Goal: Transaction & Acquisition: Purchase product/service

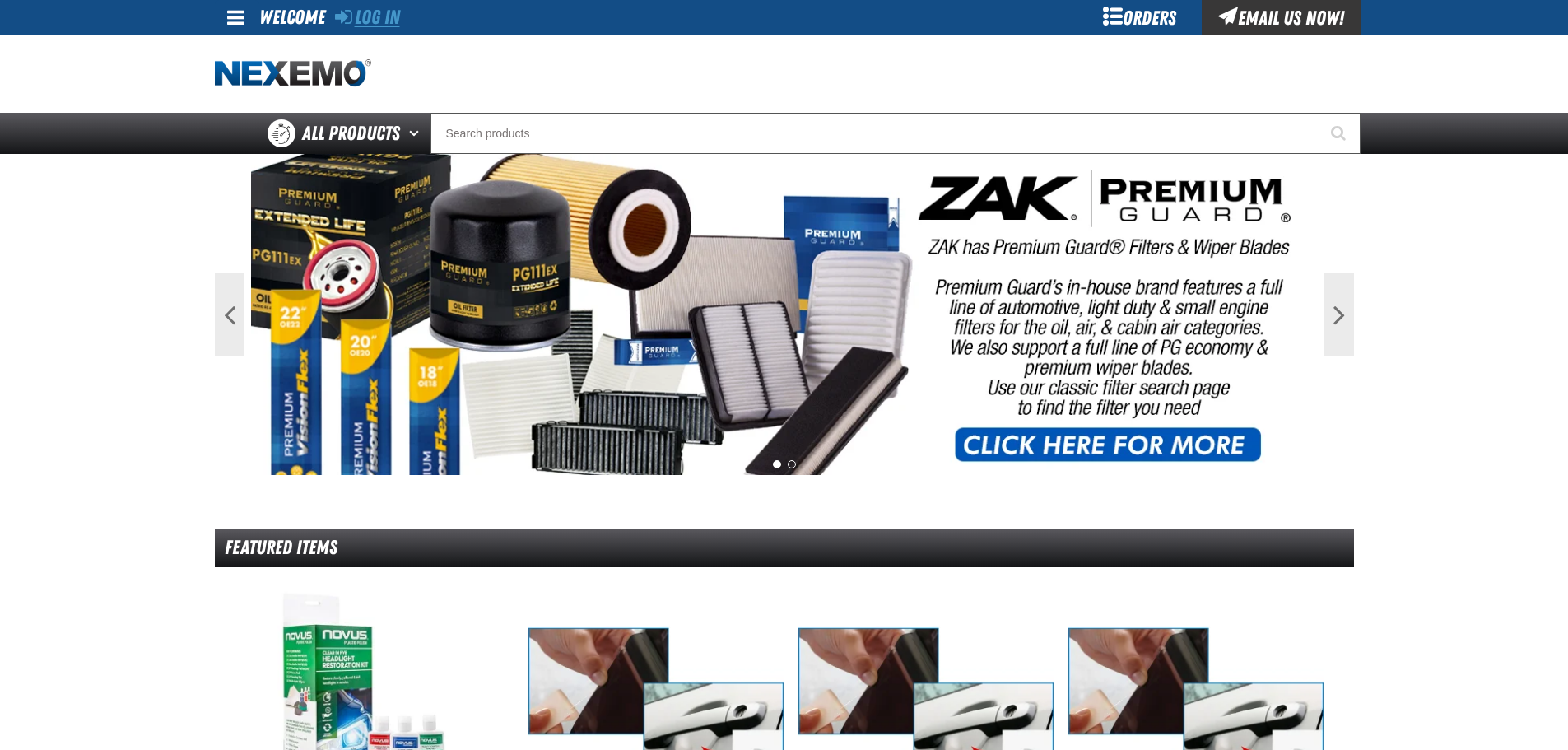
click at [378, 20] on link "Log In" at bounding box center [367, 18] width 65 height 23
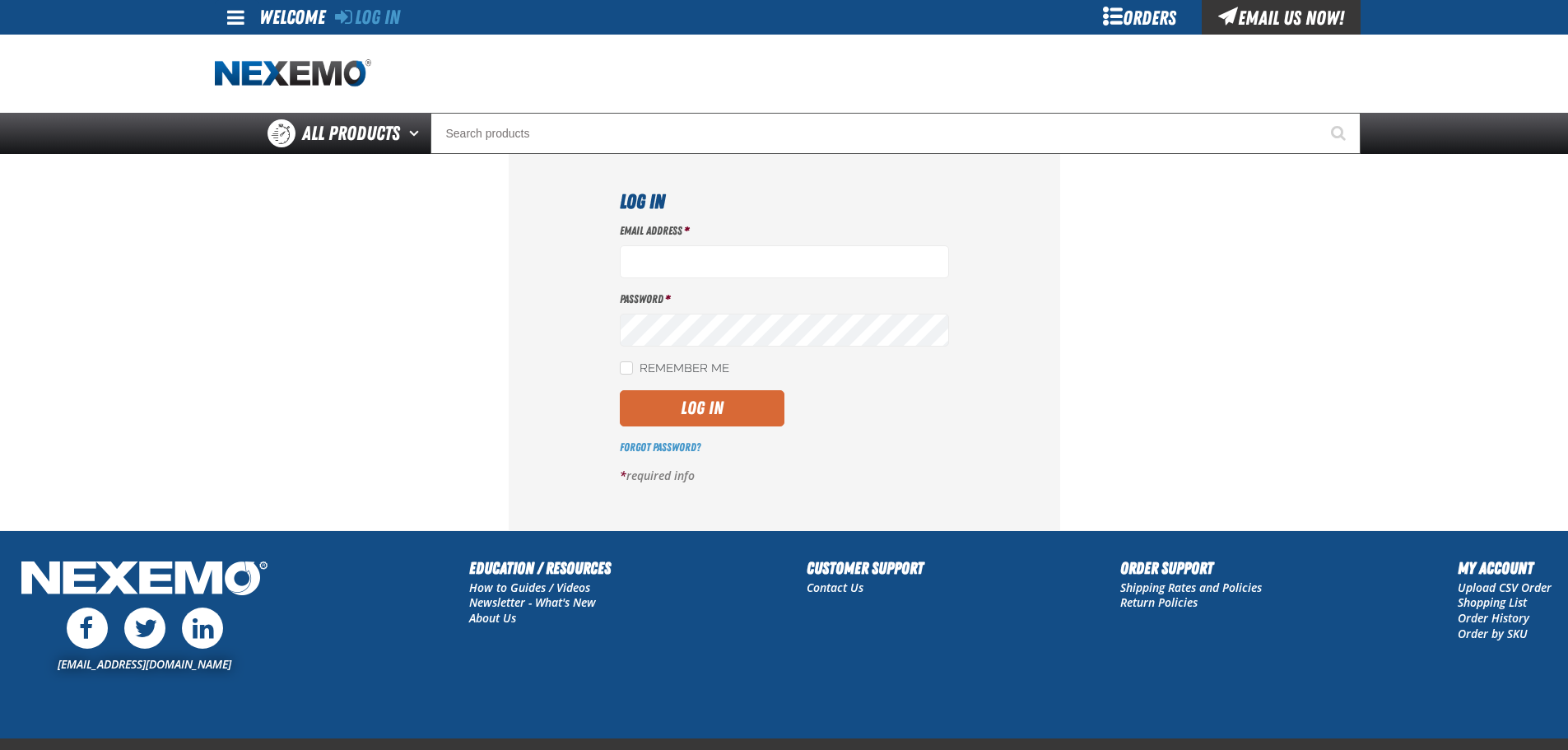
type input "aboyd@joemyerstoyota.com"
click at [734, 407] on button "Log In" at bounding box center [702, 407] width 165 height 36
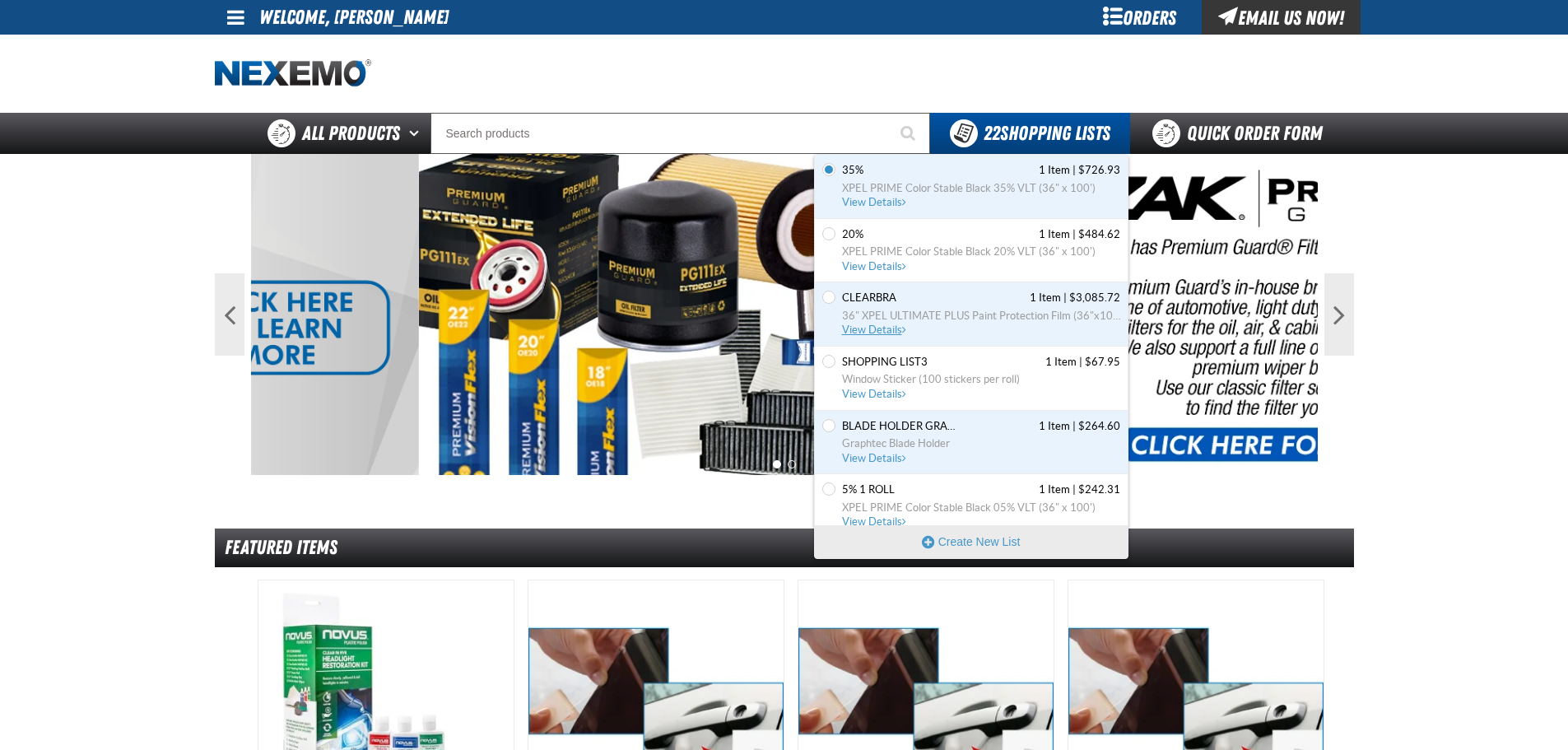
click at [897, 328] on span "View Details" at bounding box center [875, 329] width 66 height 13
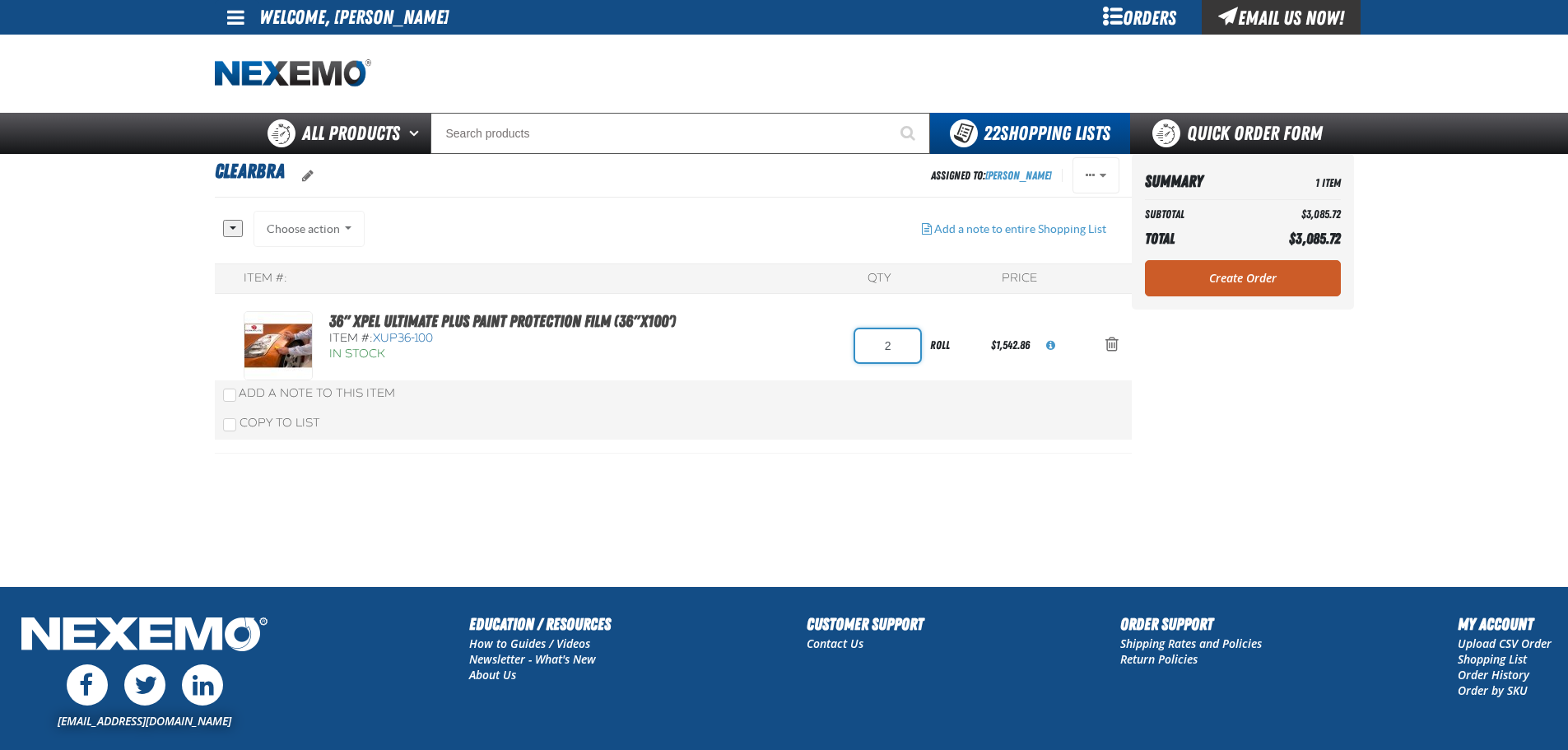
drag, startPoint x: 910, startPoint y: 337, endPoint x: 815, endPoint y: 354, distance: 96.5
click at [830, 352] on div "36" XPEL ULTIMATE PLUS Paint Protection Film (36"x100') Item #: XUP36-100 In St…" at bounding box center [656, 346] width 826 height 69
type input "3"
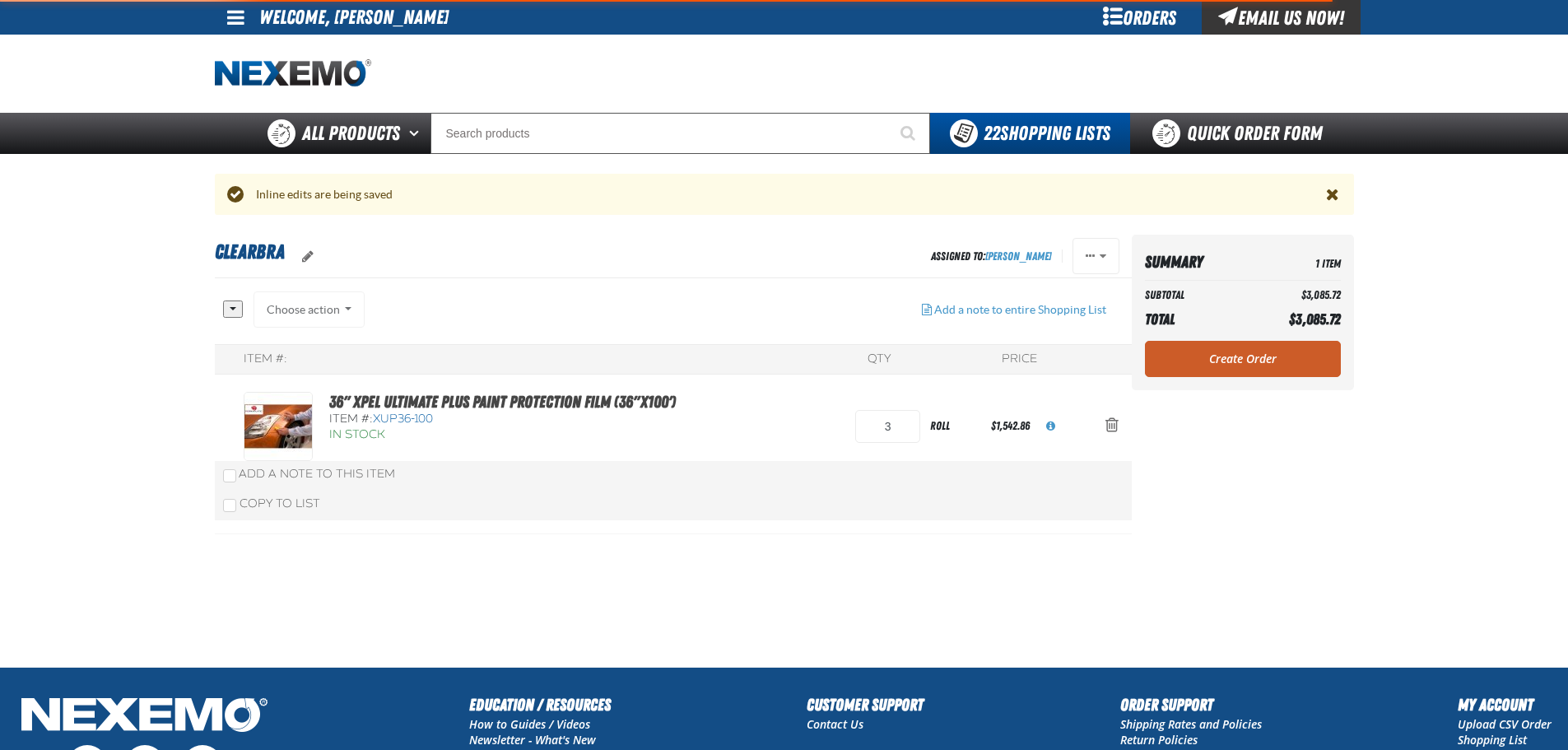
drag, startPoint x: 1323, startPoint y: 463, endPoint x: 1307, endPoint y: 466, distance: 16.3
click at [1323, 463] on aside "Summary 1 Item Subtotal $3,085.72 Total $3,085.72 Loading... Create Order" at bounding box center [1244, 450] width 223 height 432
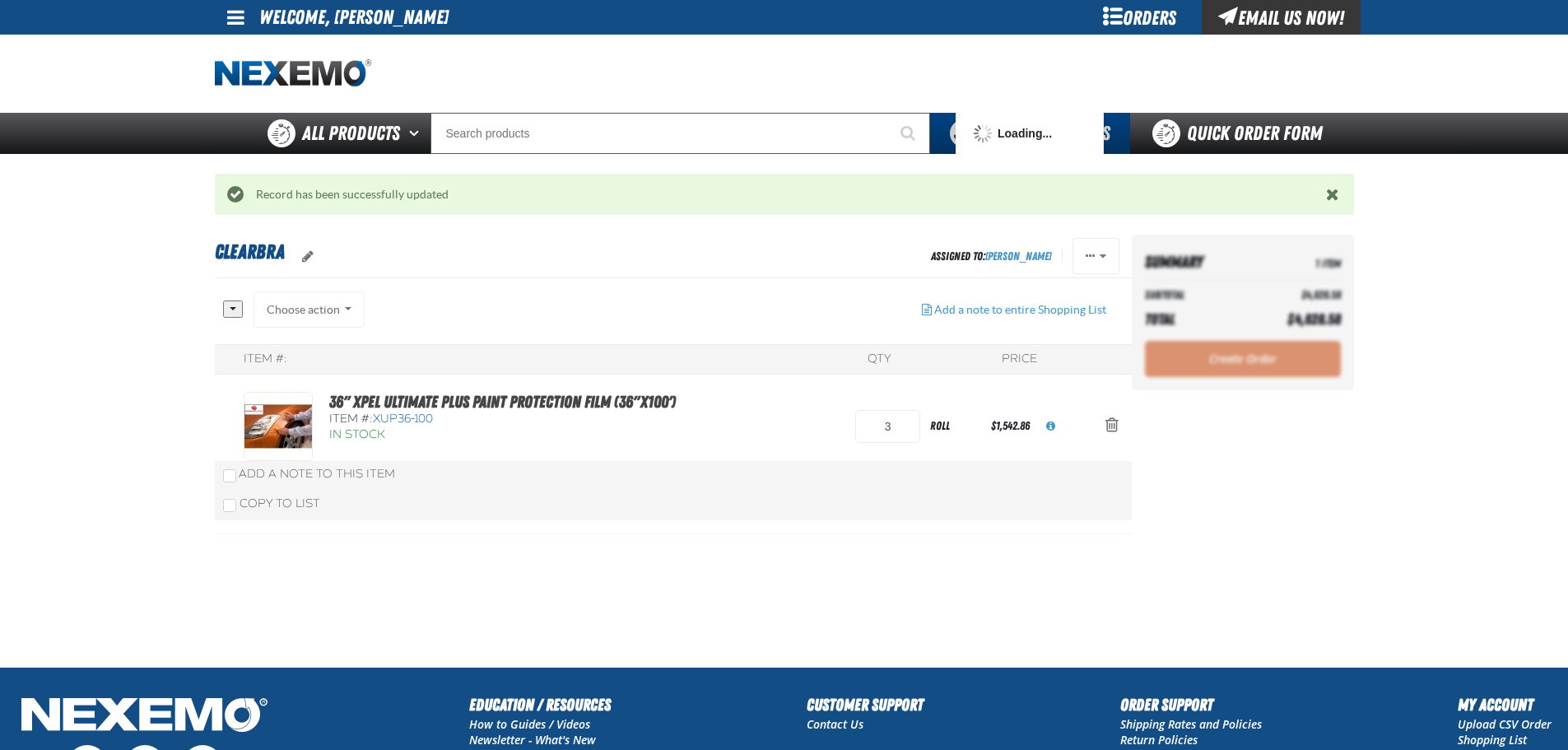
click at [1251, 364] on div "Create Order" at bounding box center [1243, 358] width 196 height 36
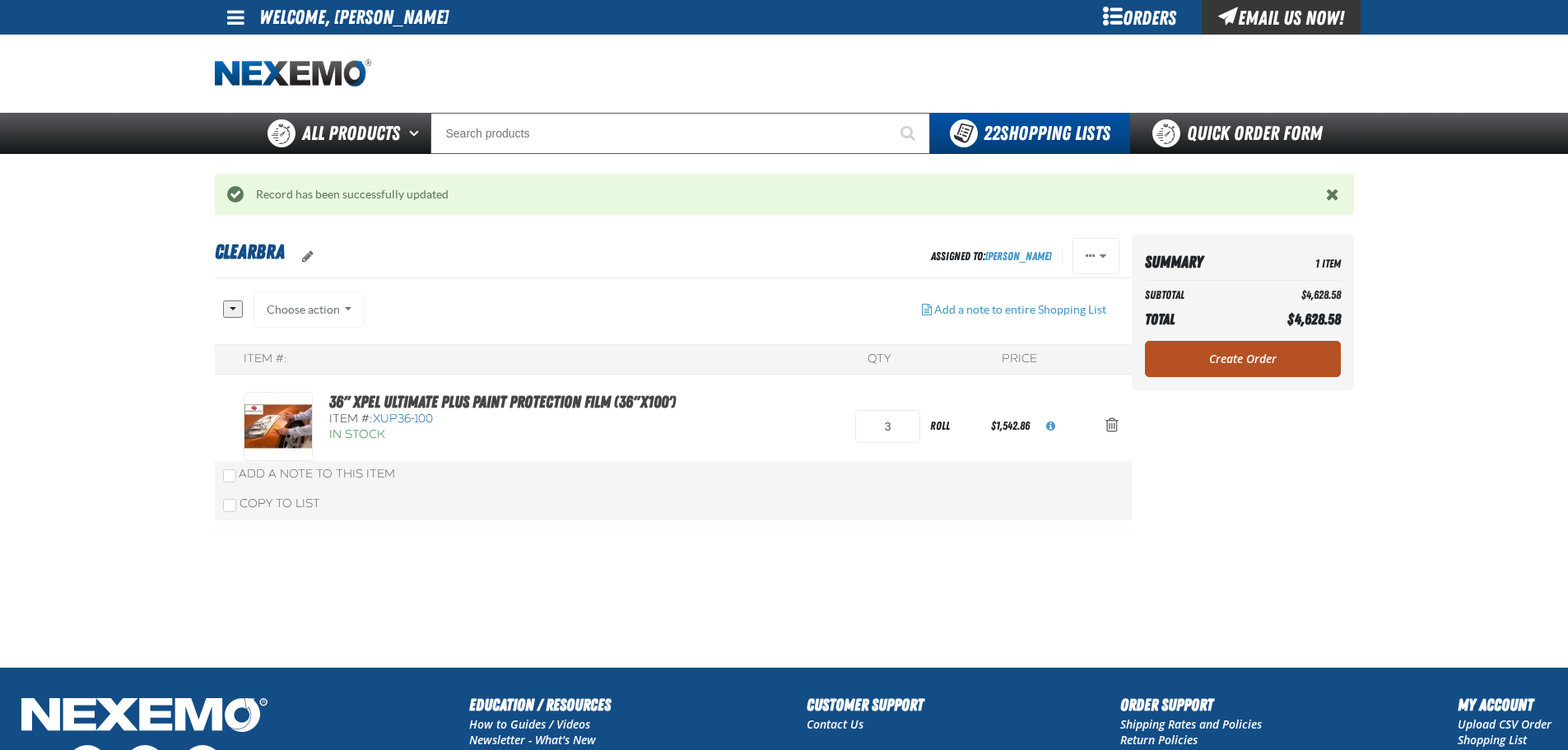
click at [1251, 361] on link "Create Order" at bounding box center [1243, 358] width 196 height 36
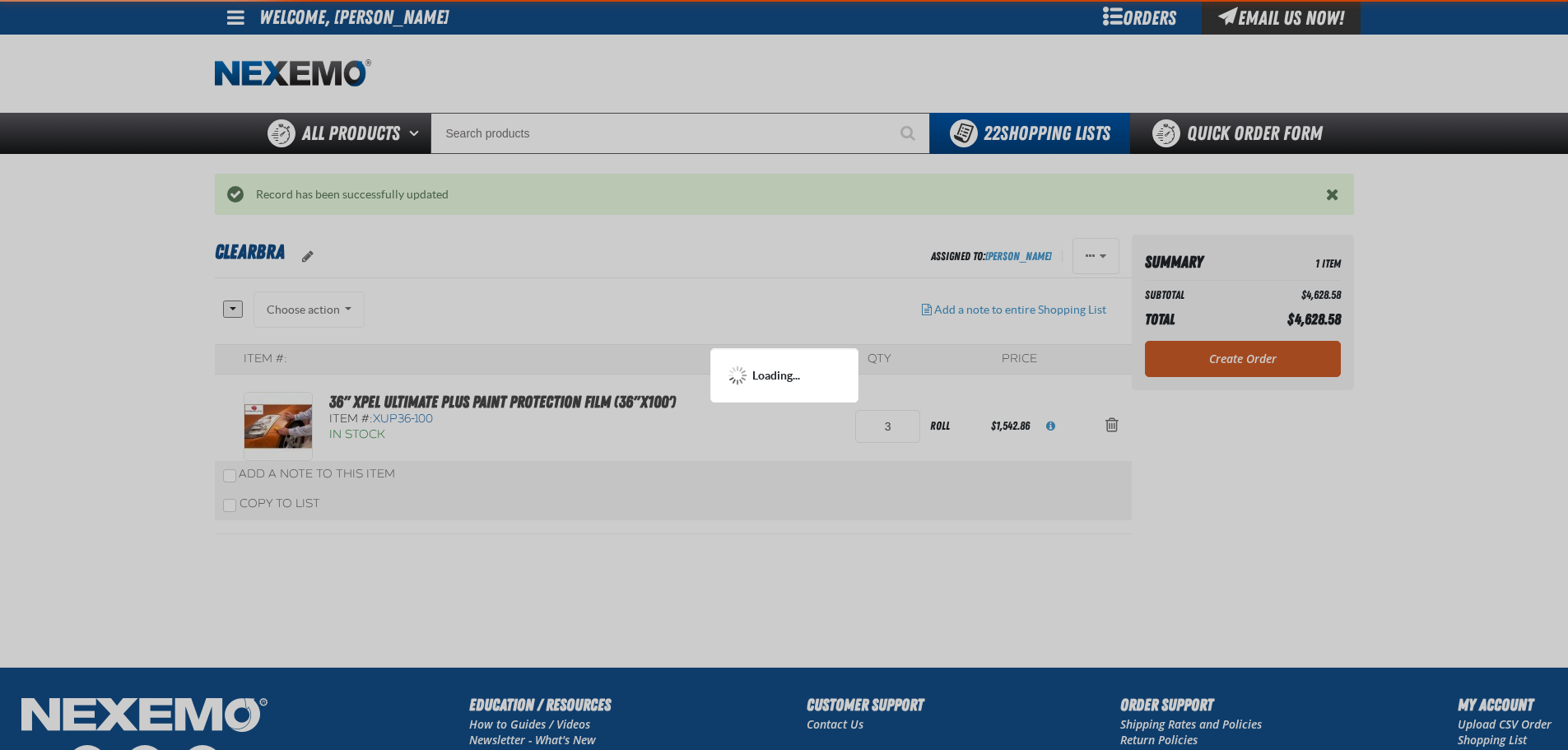
click at [1251, 363] on div at bounding box center [784, 375] width 1568 height 750
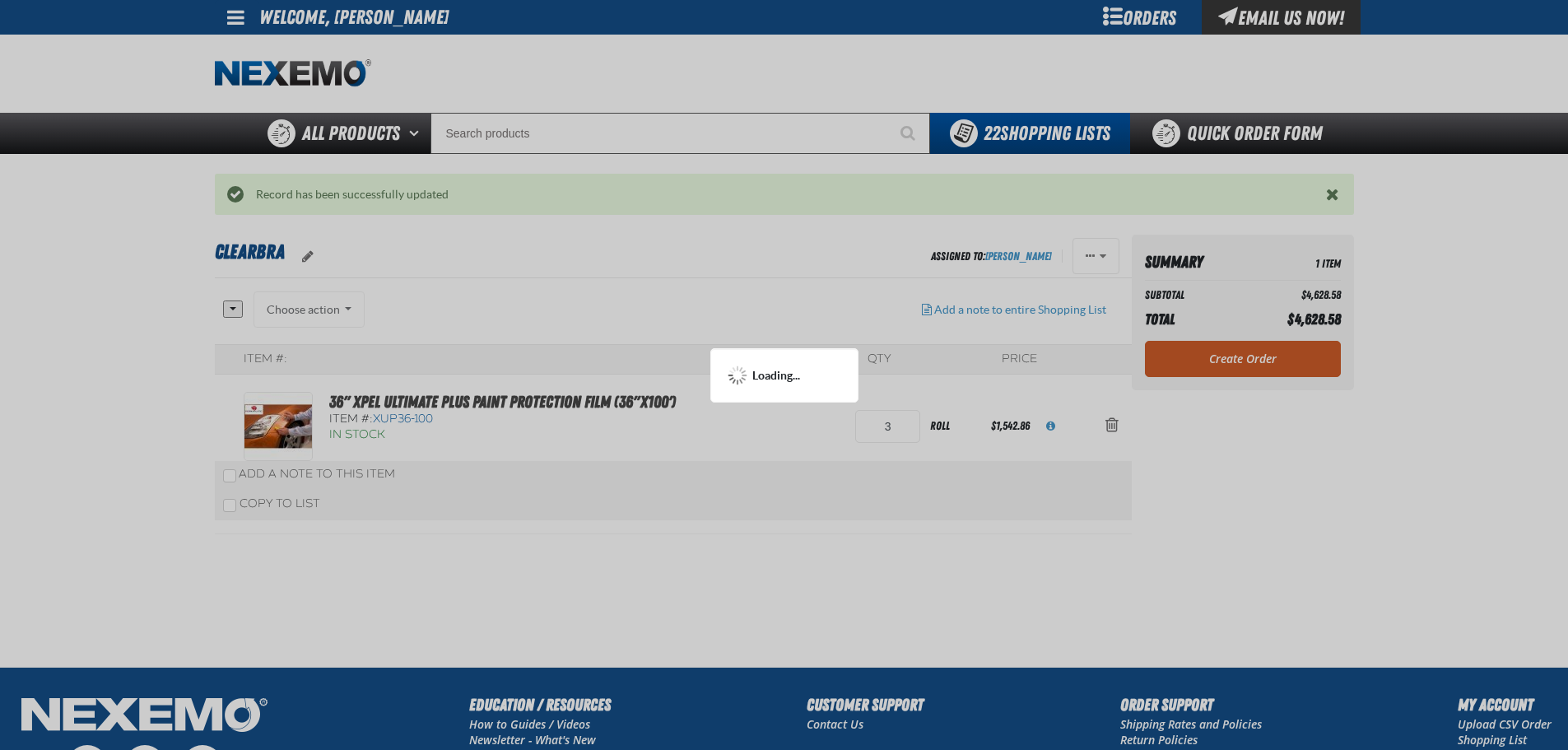
drag, startPoint x: 1237, startPoint y: 363, endPoint x: 1237, endPoint y: 421, distance: 58.0
click at [1237, 365] on div at bounding box center [784, 375] width 1568 height 750
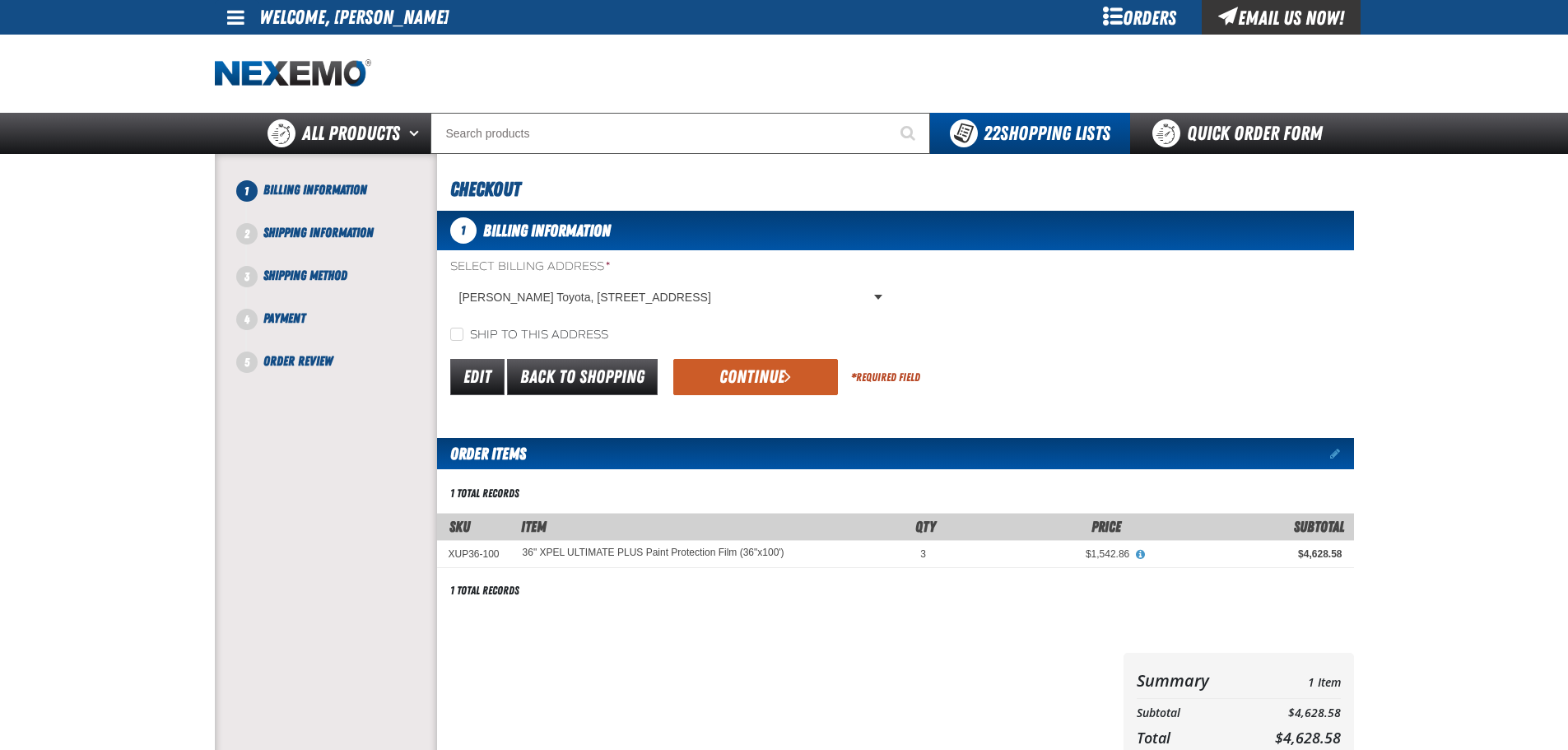
click at [761, 377] on button "Continue" at bounding box center [755, 376] width 165 height 36
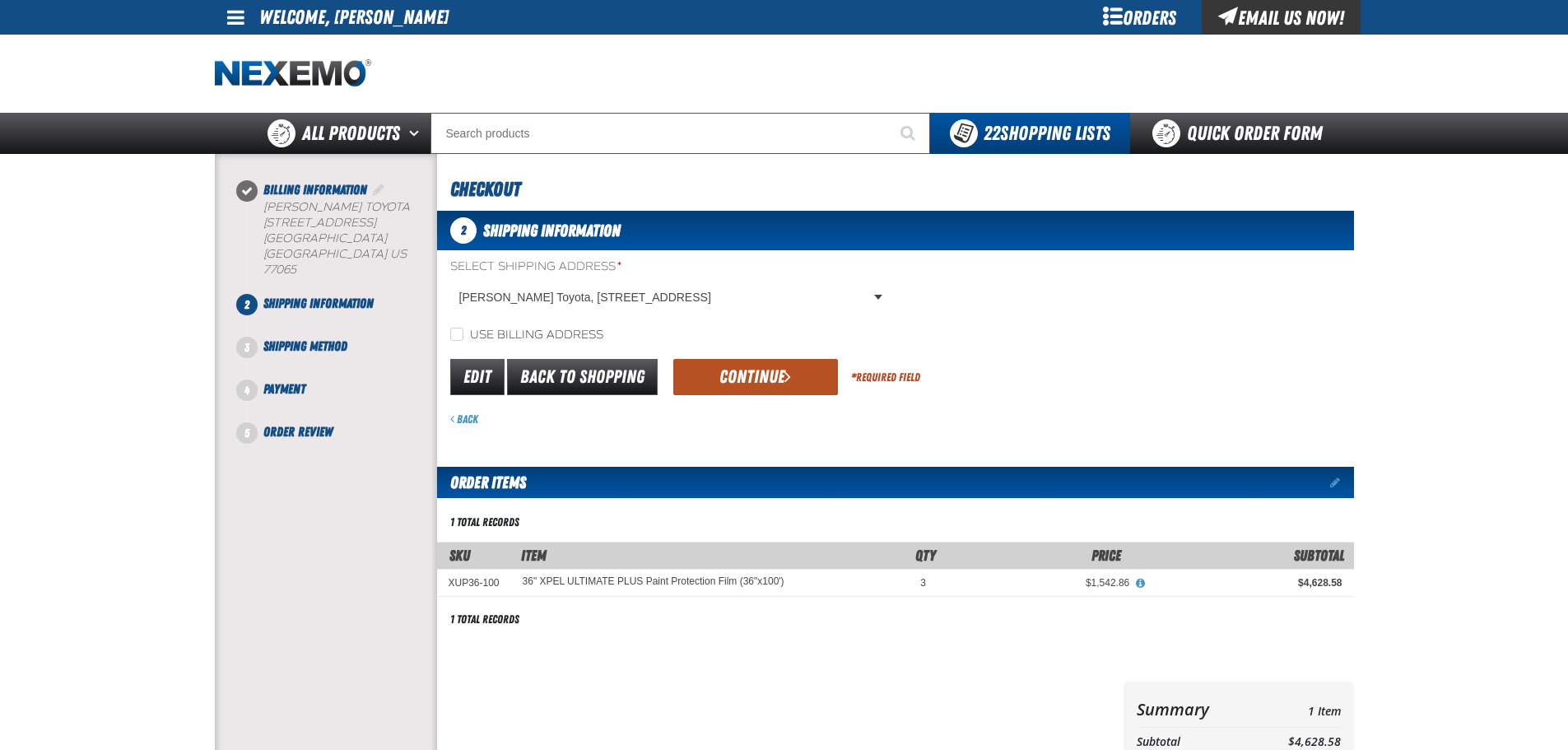
click at [734, 374] on button "Continue" at bounding box center [755, 376] width 165 height 36
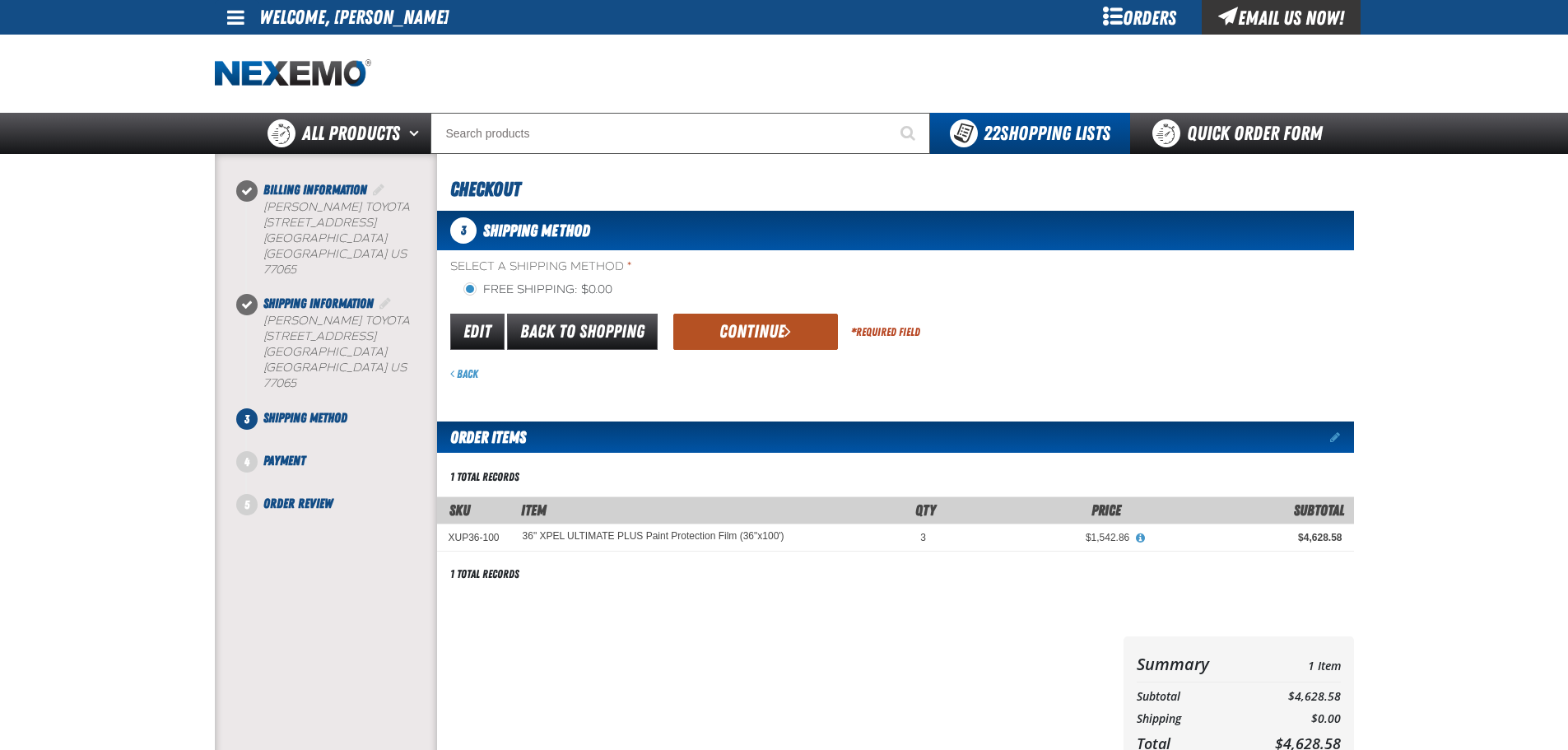
click at [756, 340] on button "Continue" at bounding box center [755, 331] width 165 height 36
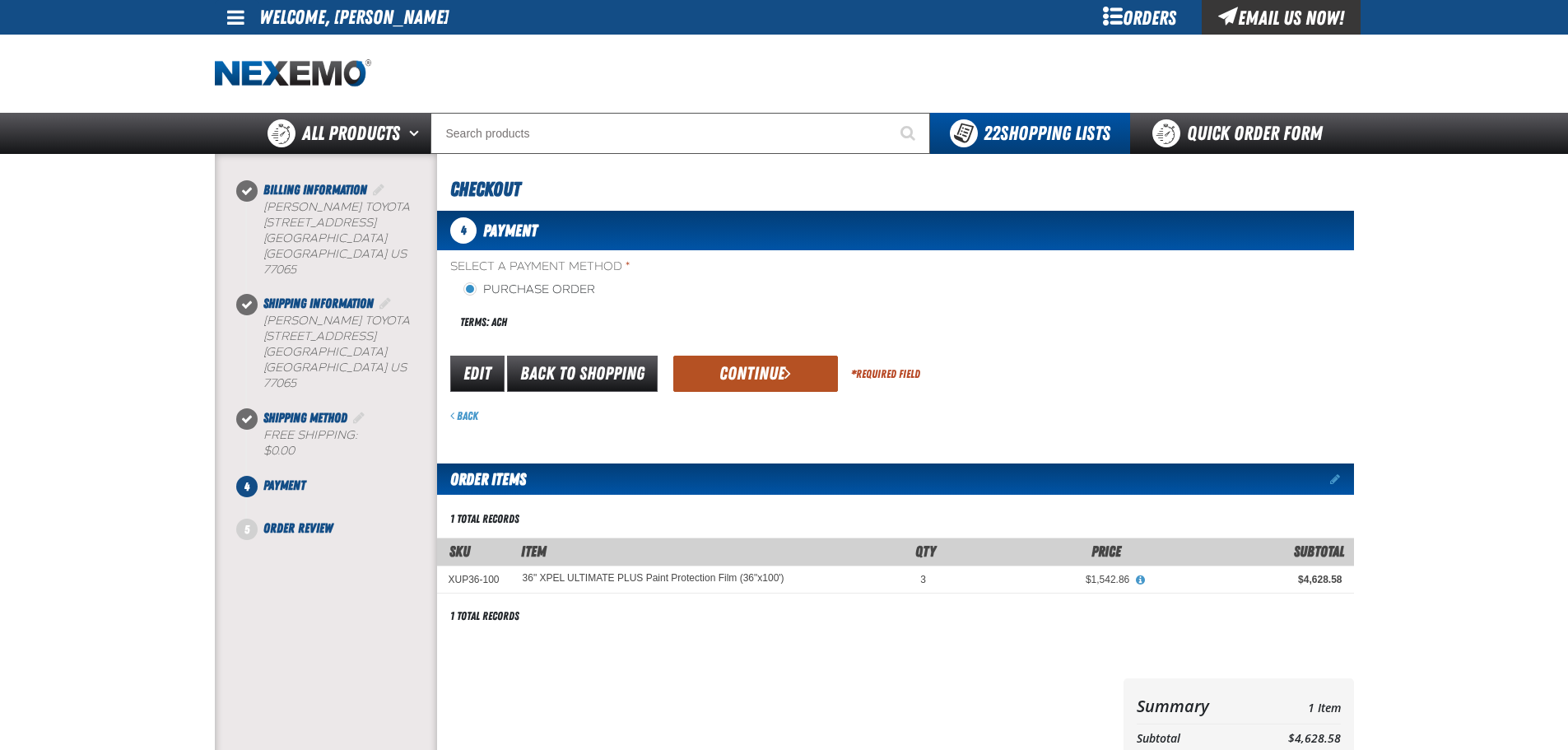
click at [762, 369] on button "Continue" at bounding box center [755, 373] width 165 height 36
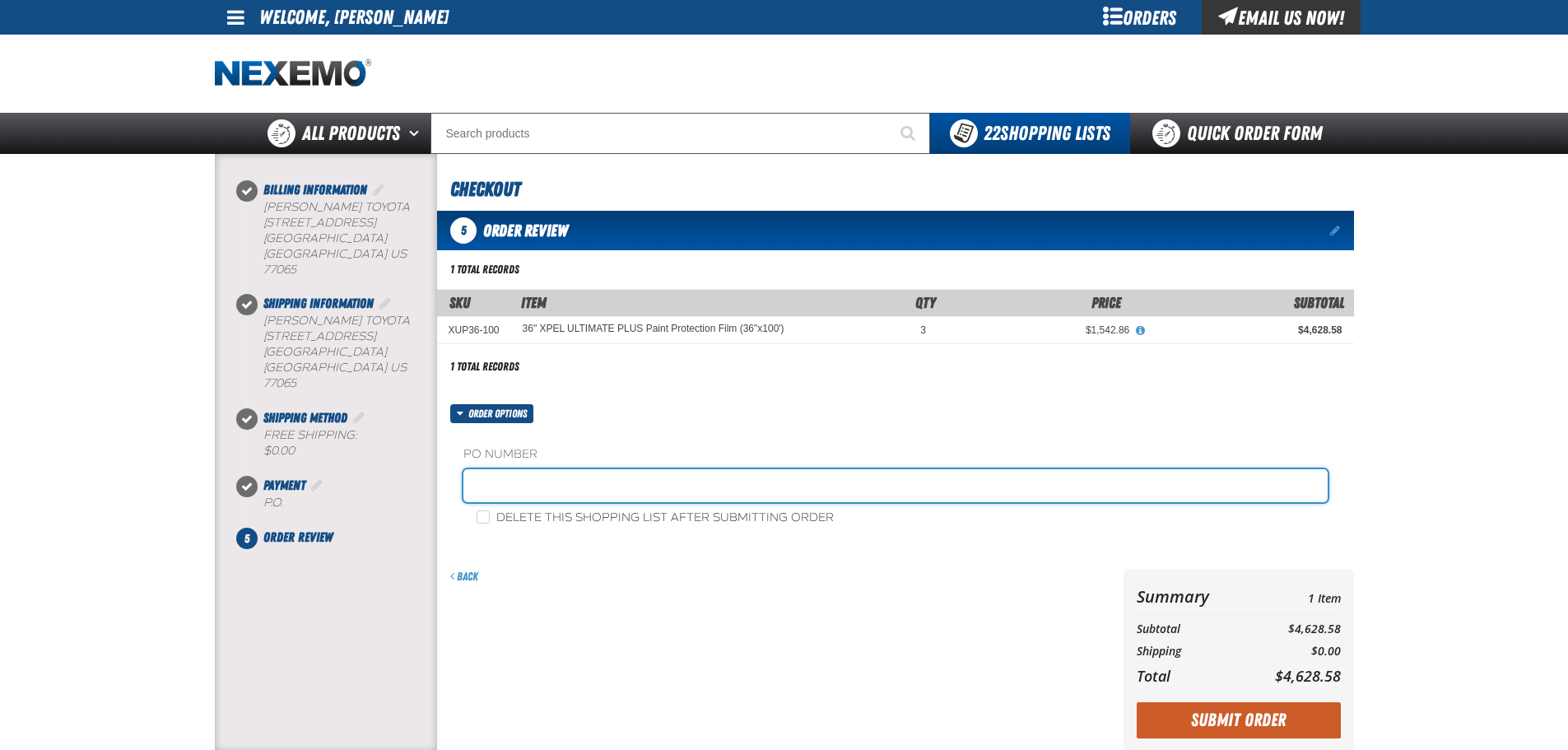
click at [657, 475] on input "text" at bounding box center [895, 485] width 865 height 33
type input "Adam Service Dept"
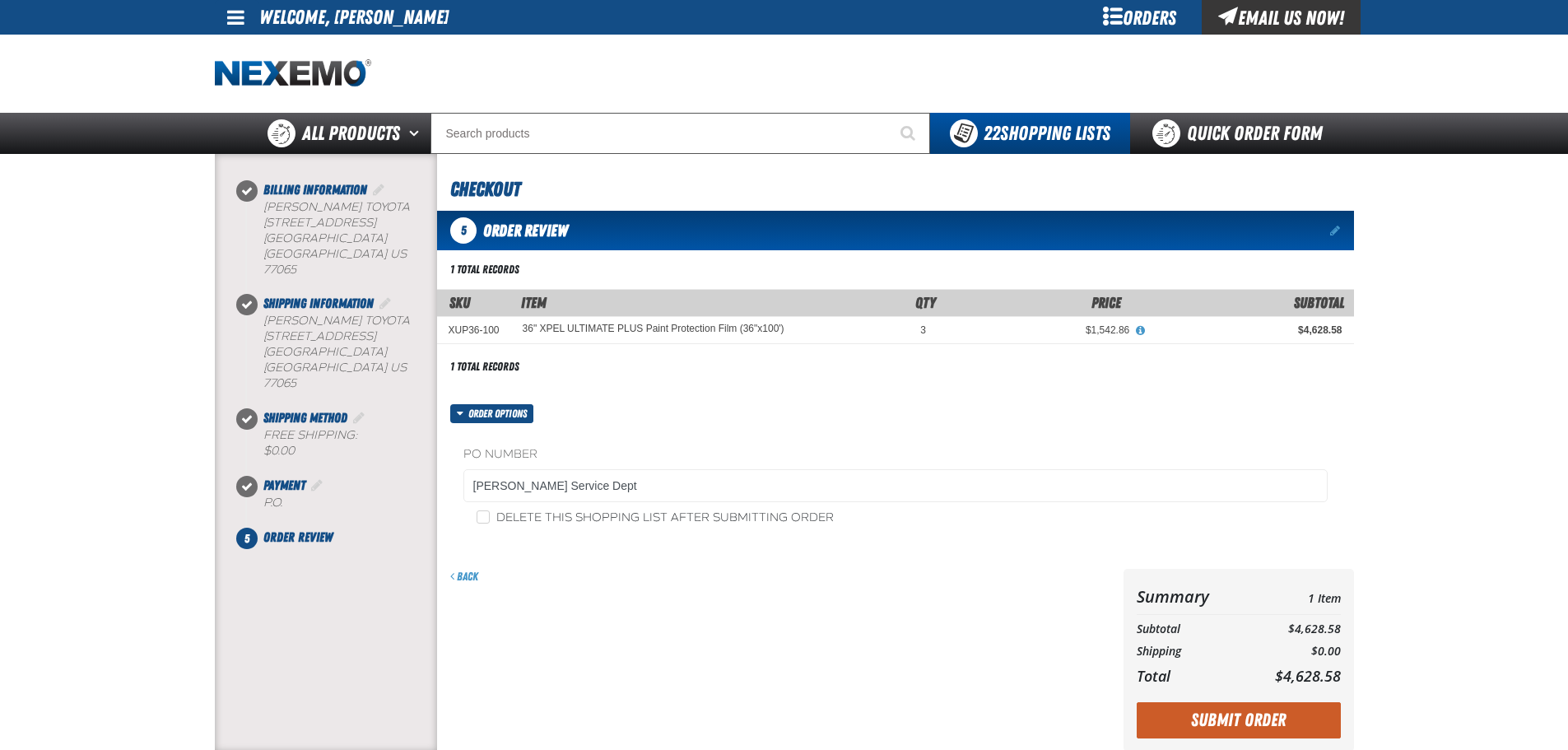
click at [1222, 724] on button "Submit Order" at bounding box center [1239, 720] width 204 height 36
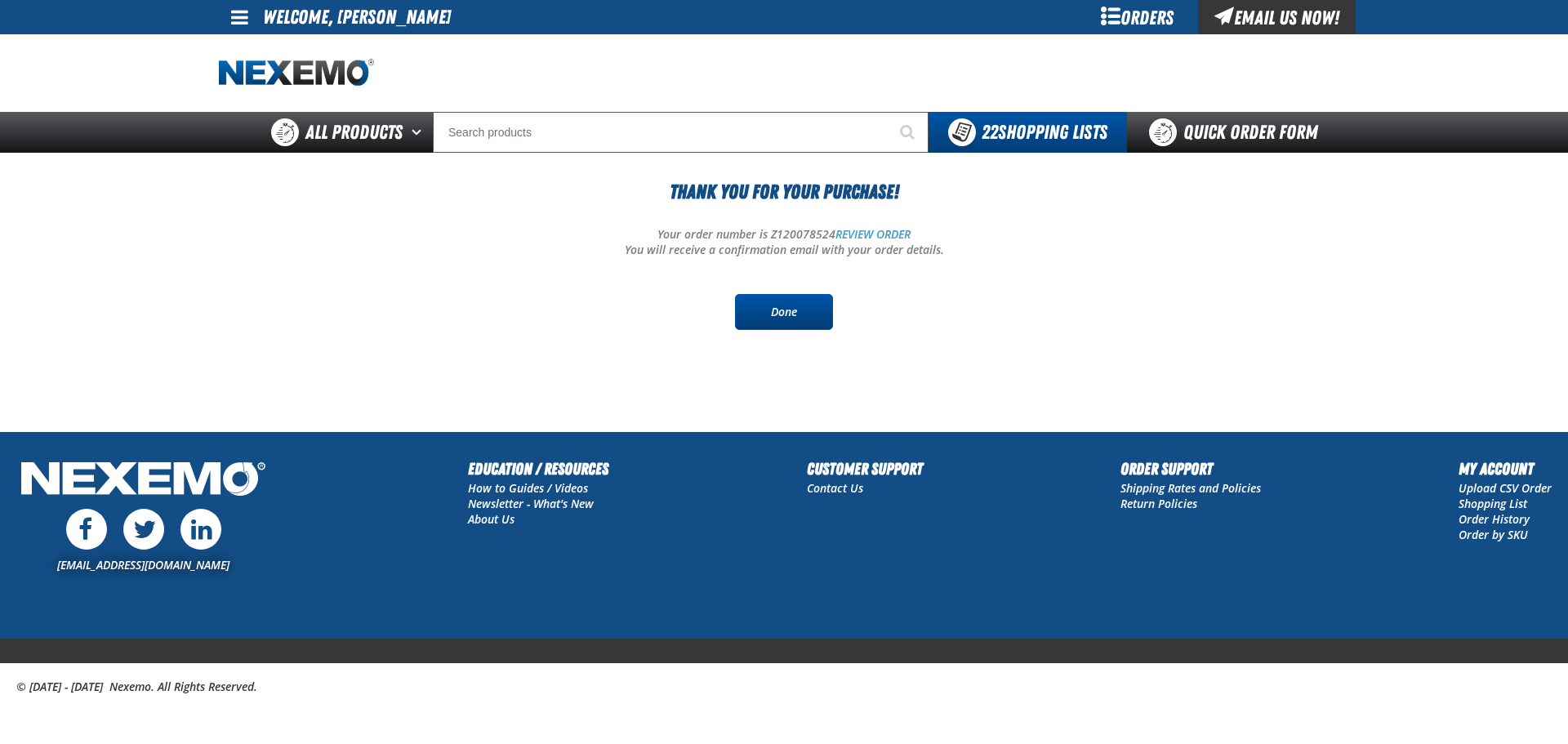
click at [811, 321] on link "Done" at bounding box center [783, 311] width 98 height 36
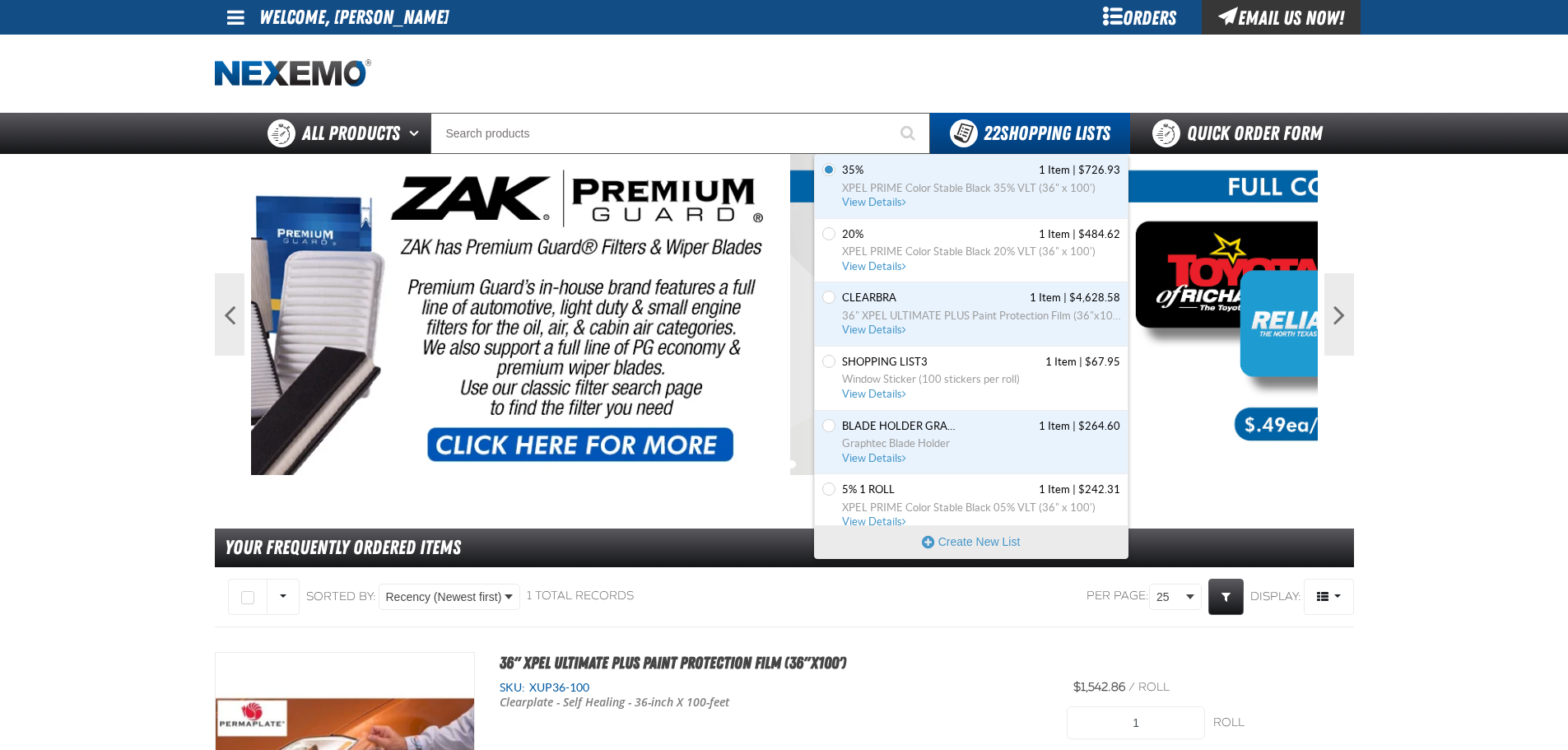
click at [882, 275] on div "Set the 20% as Default 20% 1 Item | $484.62 XPEL PRIME Color Stable Black 20% V…" at bounding box center [971, 251] width 313 height 64
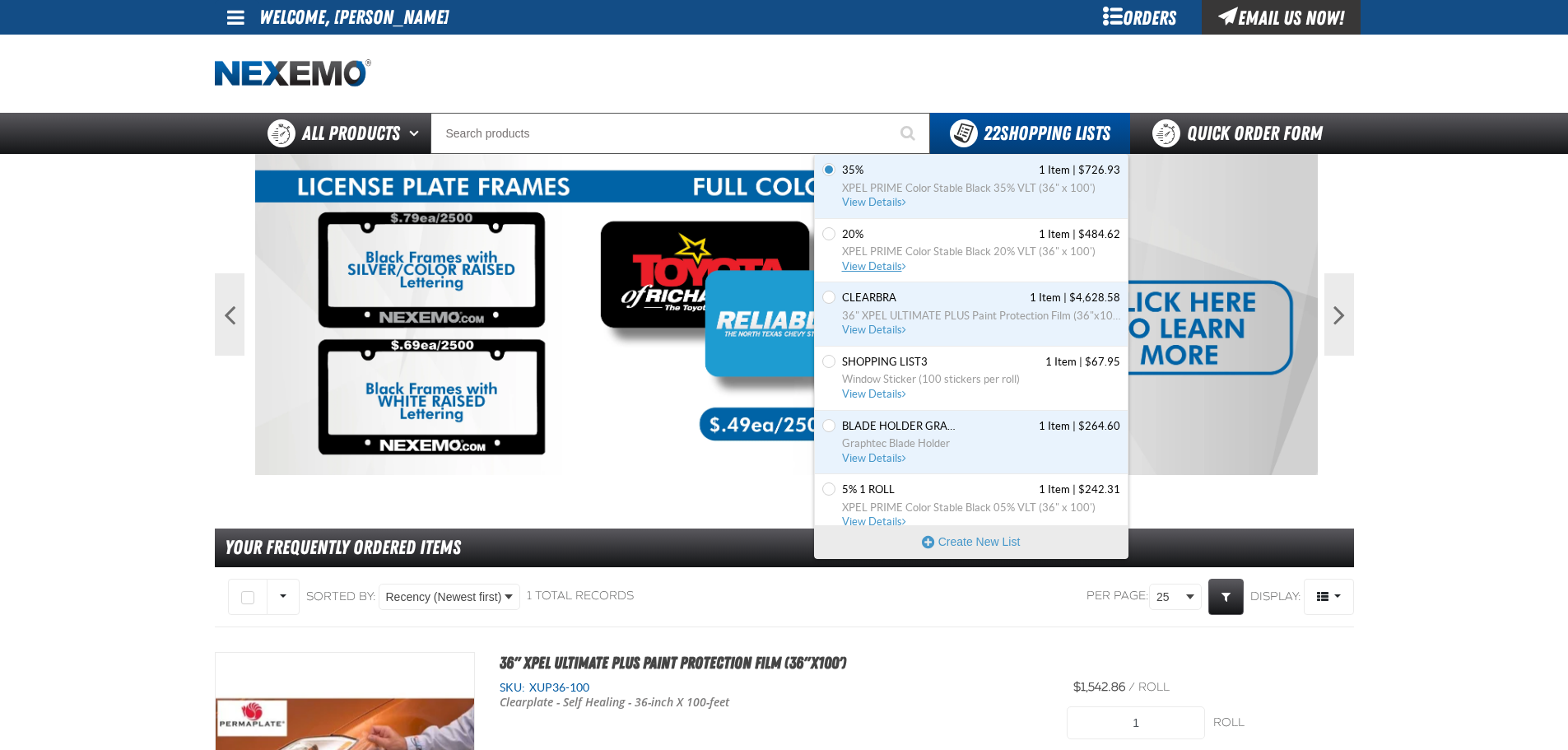
click at [881, 266] on span "View Details" at bounding box center [875, 266] width 66 height 13
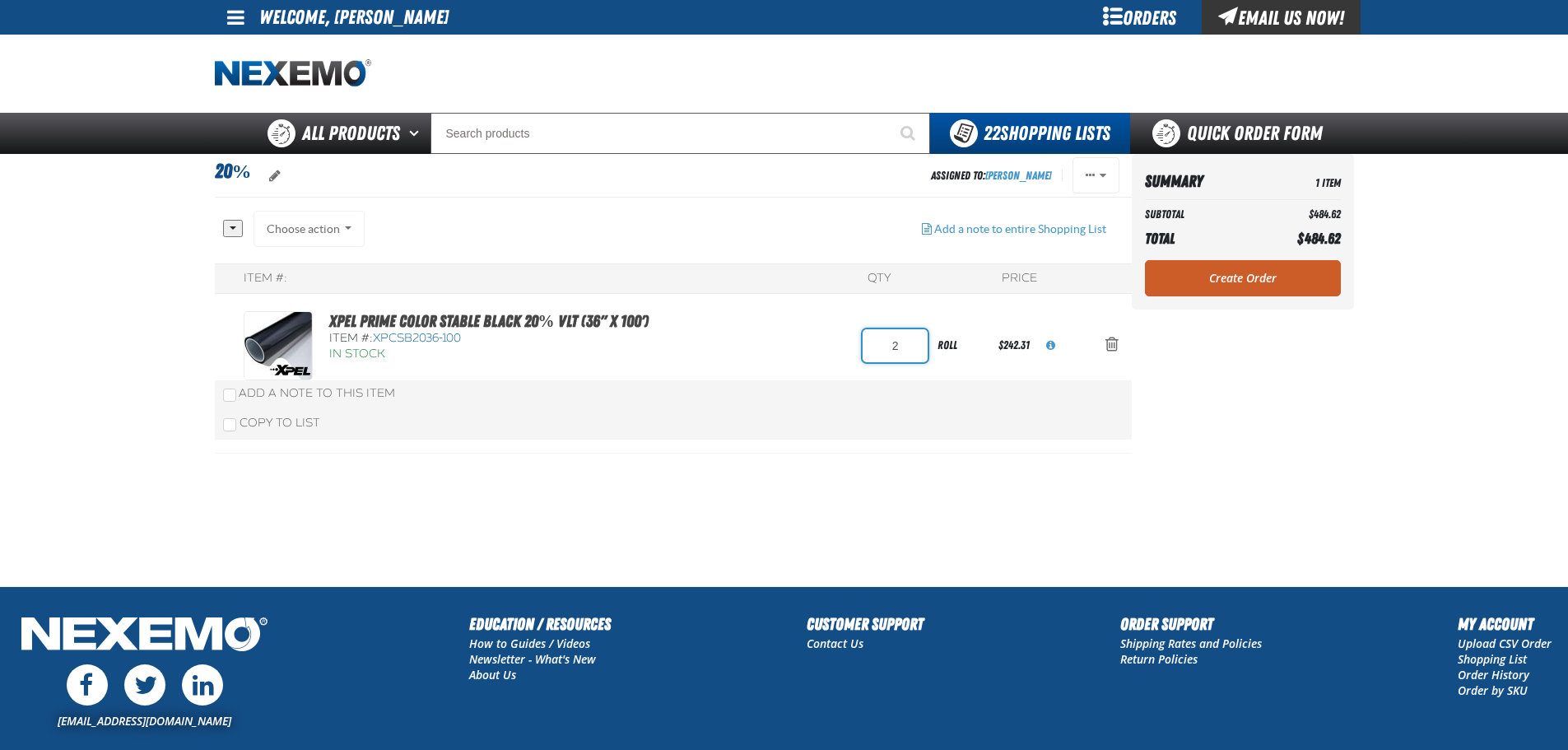
drag, startPoint x: 899, startPoint y: 337, endPoint x: 818, endPoint y: 349, distance: 81.9
click at [871, 342] on input "2" at bounding box center [895, 346] width 65 height 33
type input "3"
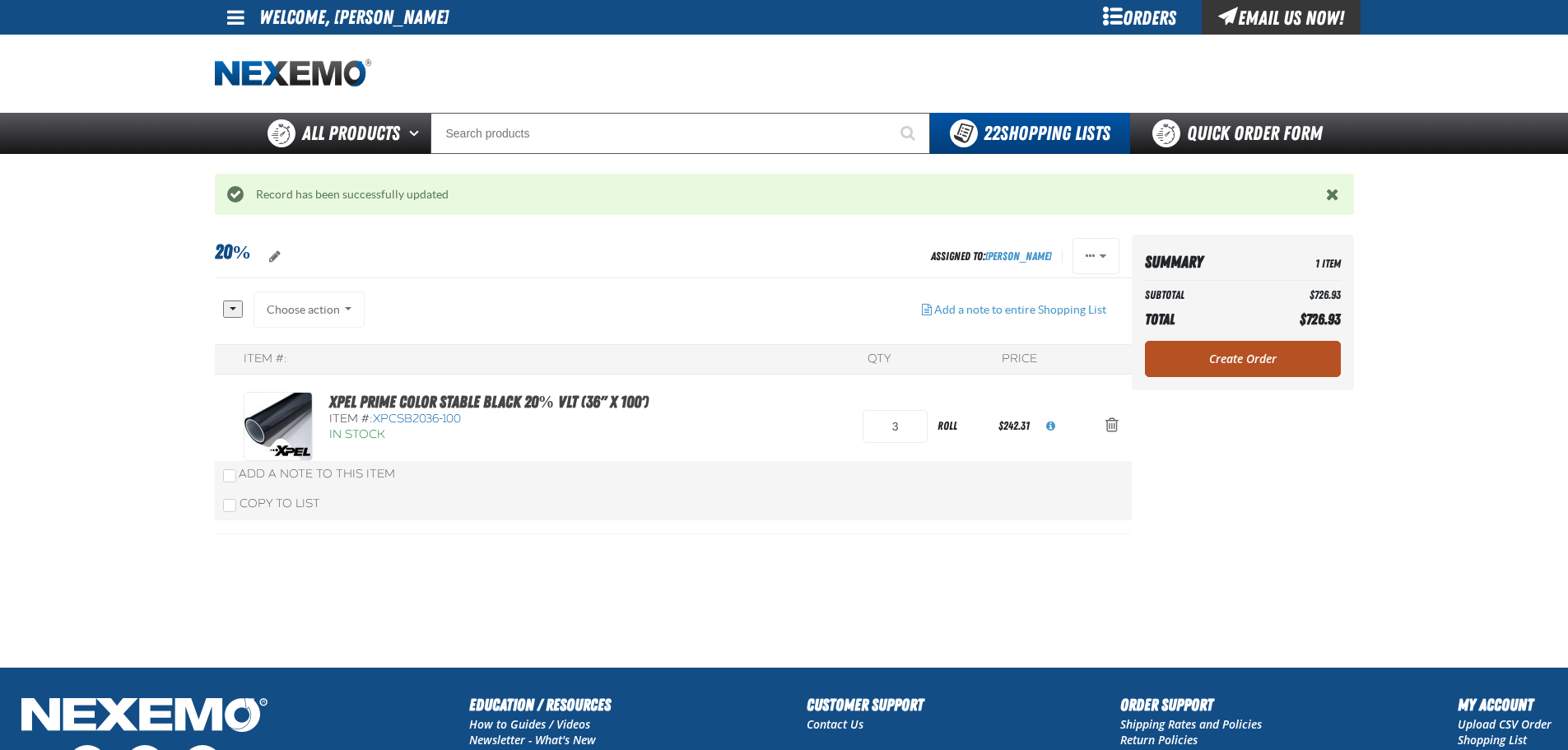
click at [1246, 355] on link "Create Order" at bounding box center [1243, 358] width 196 height 36
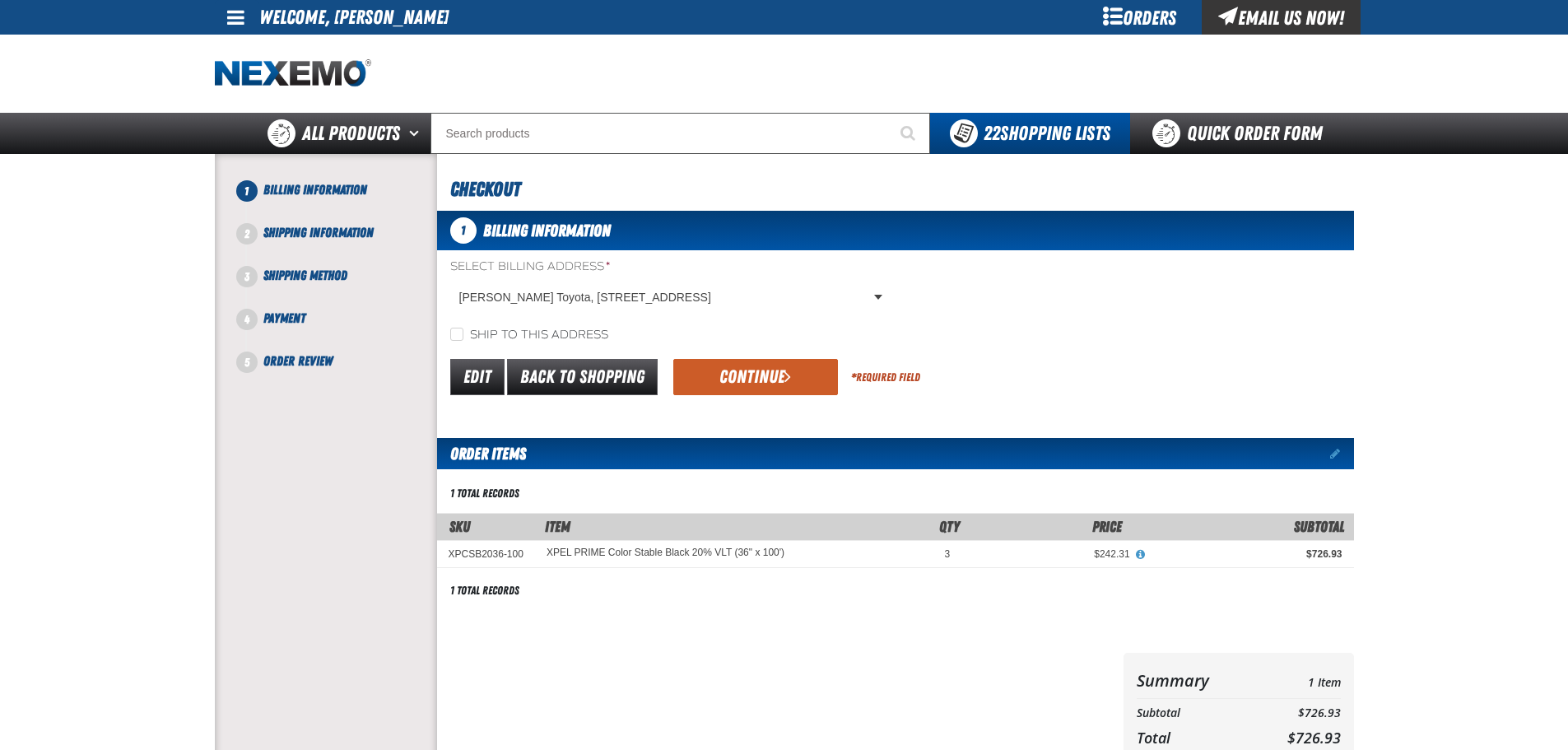
drag, startPoint x: 722, startPoint y: 327, endPoint x: 740, endPoint y: 358, distance: 35.8
click at [722, 328] on div "Ship to this address" at bounding box center [895, 335] width 917 height 18
drag, startPoint x: 740, startPoint y: 358, endPoint x: 761, endPoint y: 391, distance: 39.1
click at [740, 362] on div "Edit Back to Shopping Continue * Required Field" at bounding box center [895, 377] width 917 height 42
click at [761, 370] on button "Continue" at bounding box center [755, 376] width 165 height 36
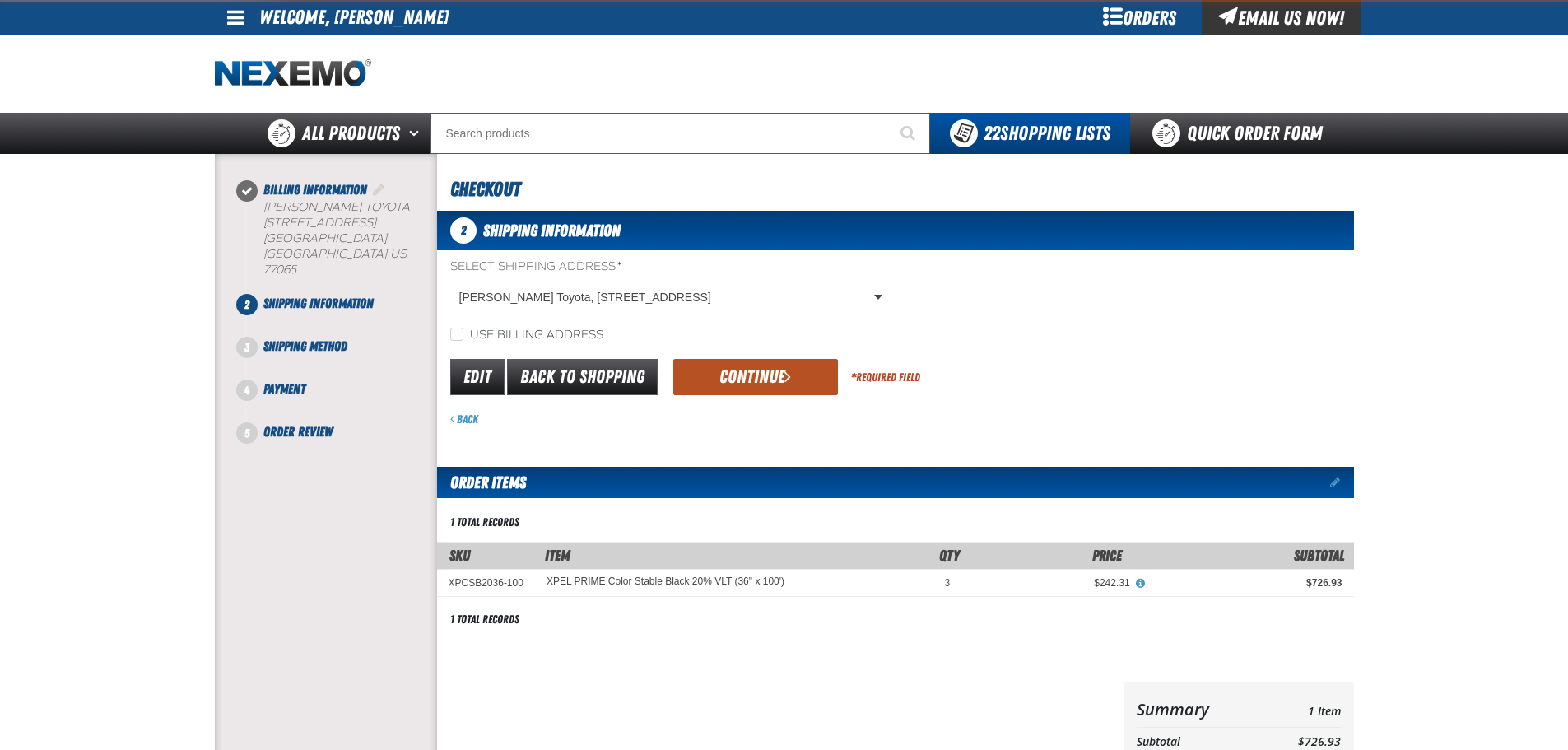
click at [755, 379] on button "Continue" at bounding box center [755, 376] width 165 height 36
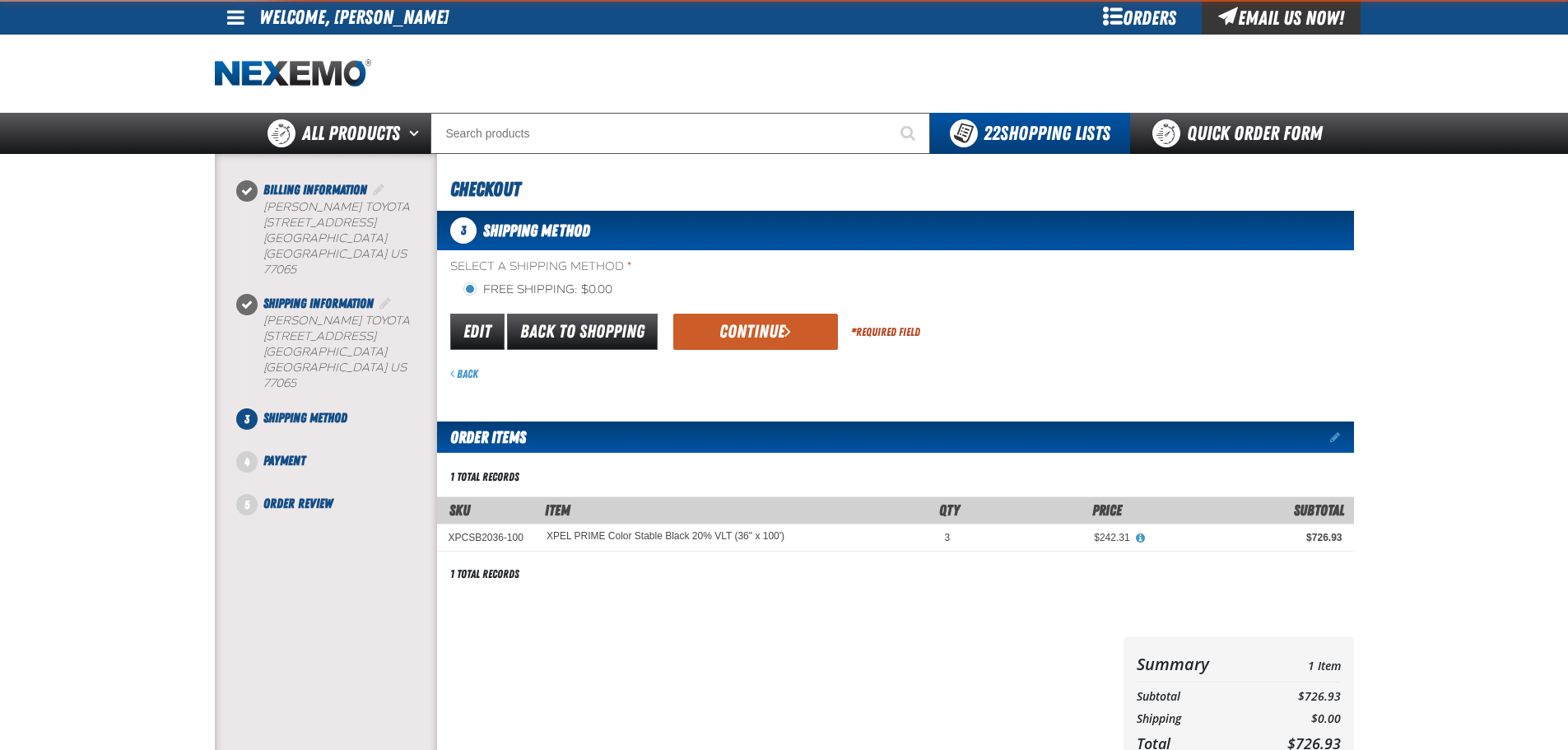
click at [753, 373] on div "Back" at bounding box center [902, 374] width 904 height 16
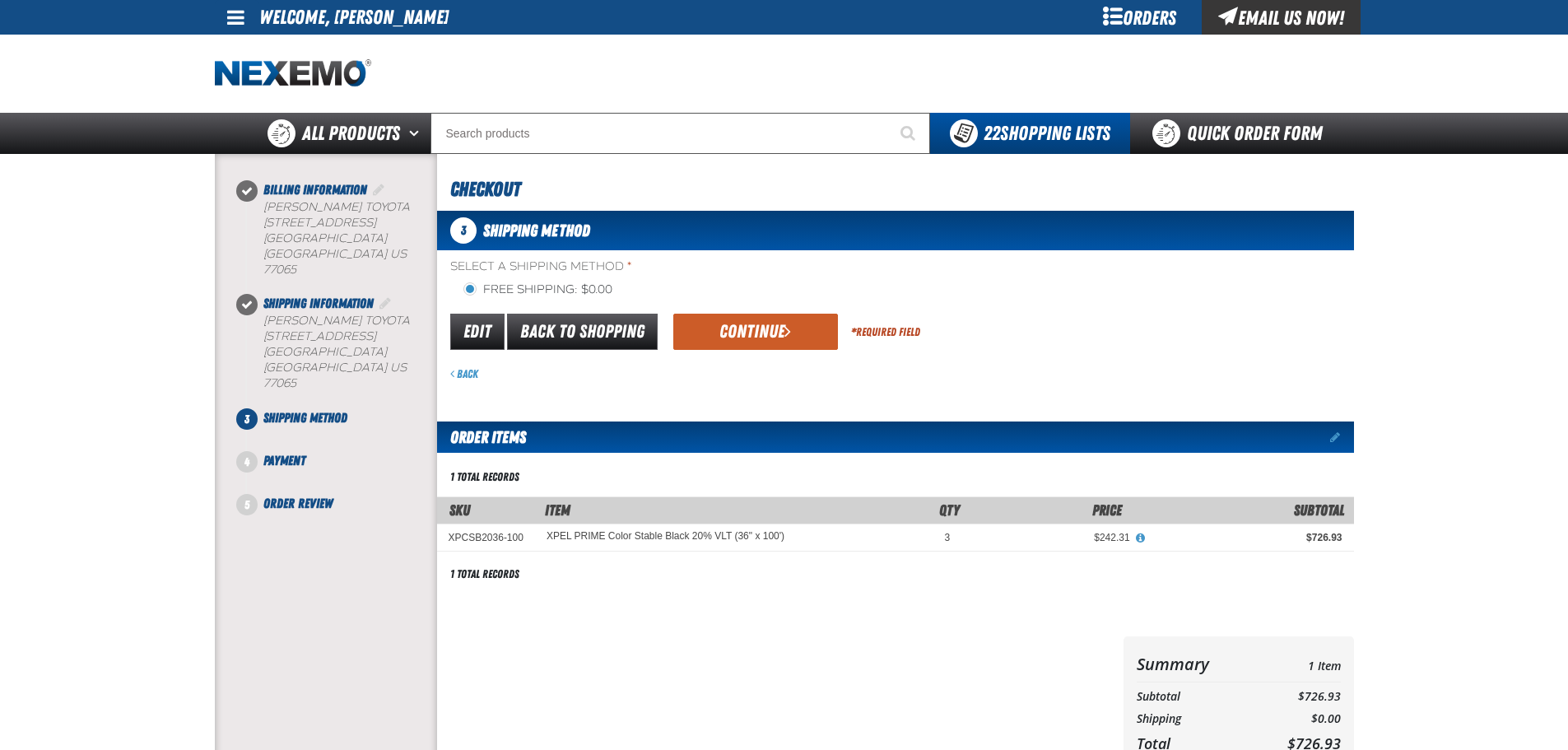
drag, startPoint x: 745, startPoint y: 330, endPoint x: 757, endPoint y: 388, distance: 59.2
click at [745, 331] on button "Continue" at bounding box center [755, 331] width 165 height 36
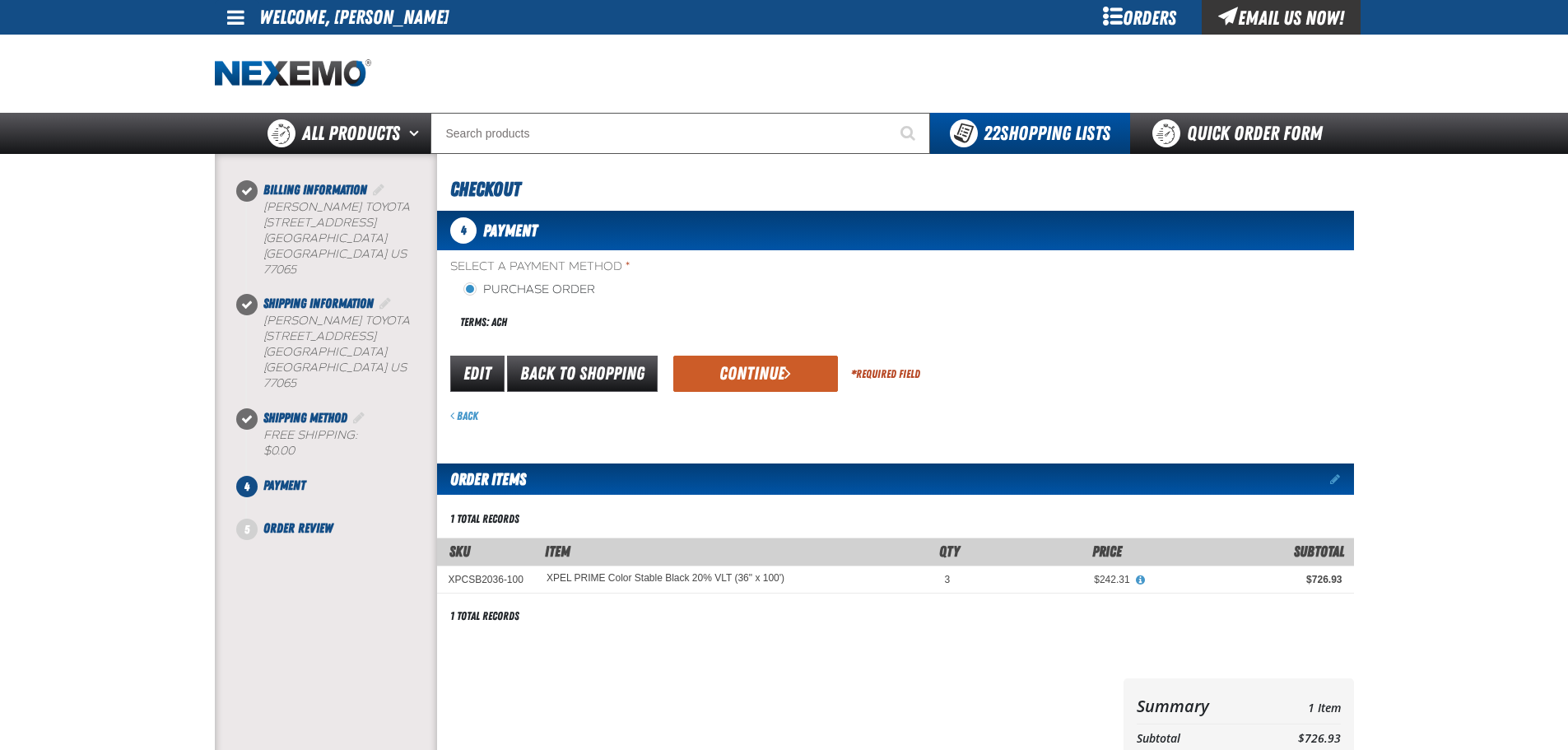
click at [750, 397] on form "payment_term_4 Edit Back to Shopping Continue * Required Field Back" at bounding box center [895, 388] width 917 height 70
click at [767, 358] on button "Continue" at bounding box center [755, 373] width 165 height 36
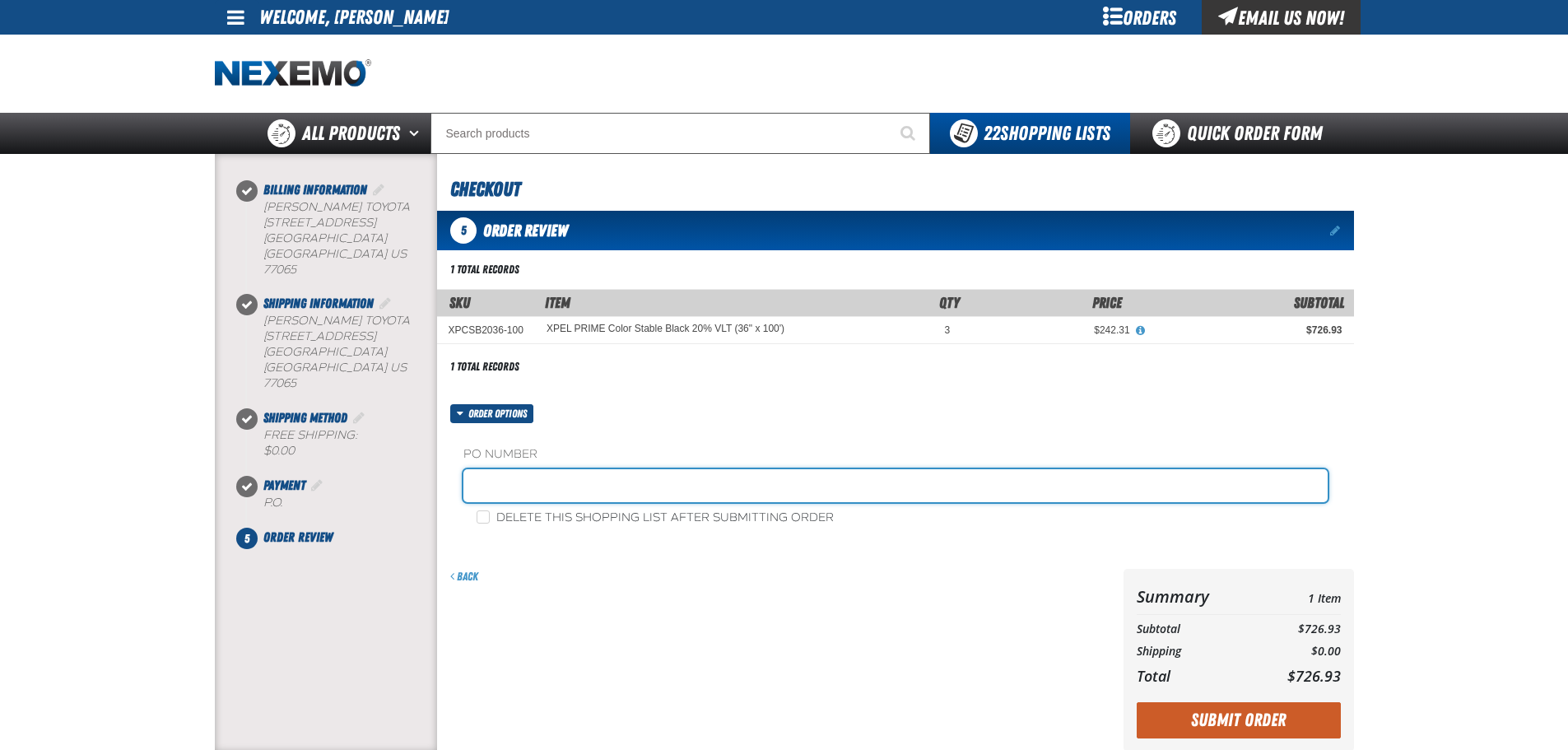
click at [724, 482] on input "text" at bounding box center [895, 485] width 865 height 33
type input "[PERSON_NAME] Service Dept"
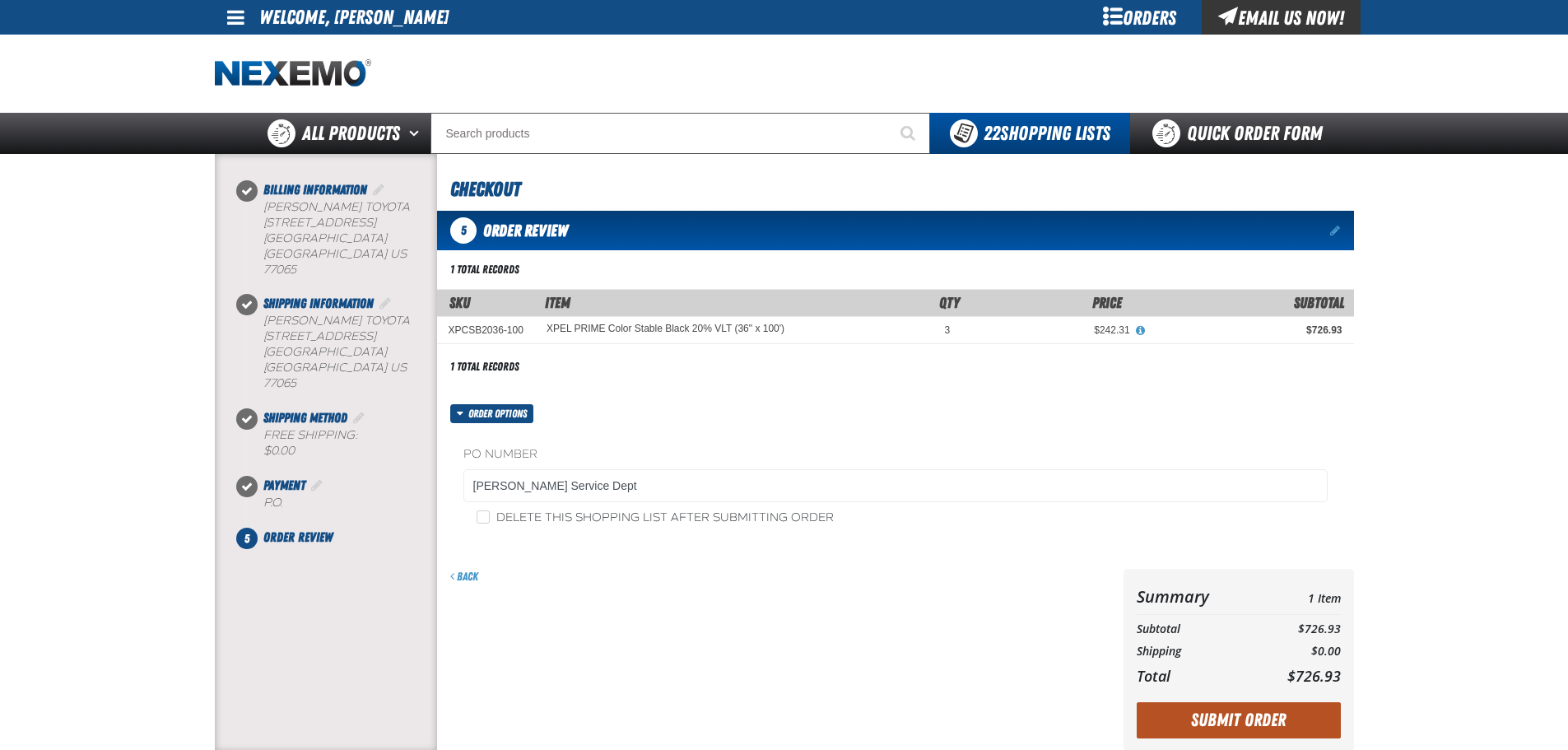
click at [1188, 724] on button "Submit Order" at bounding box center [1239, 720] width 204 height 36
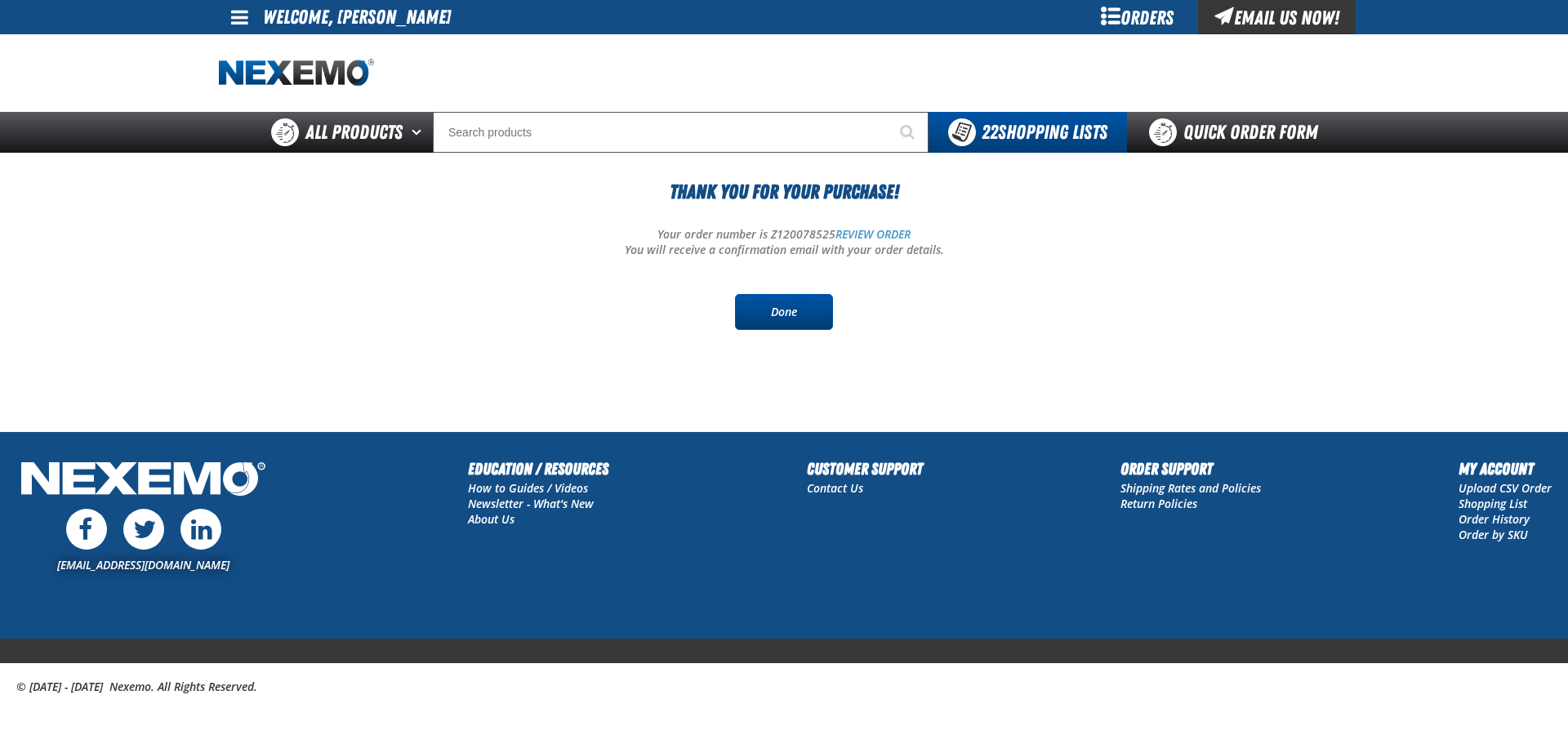
click at [777, 319] on link "Done" at bounding box center [783, 311] width 98 height 36
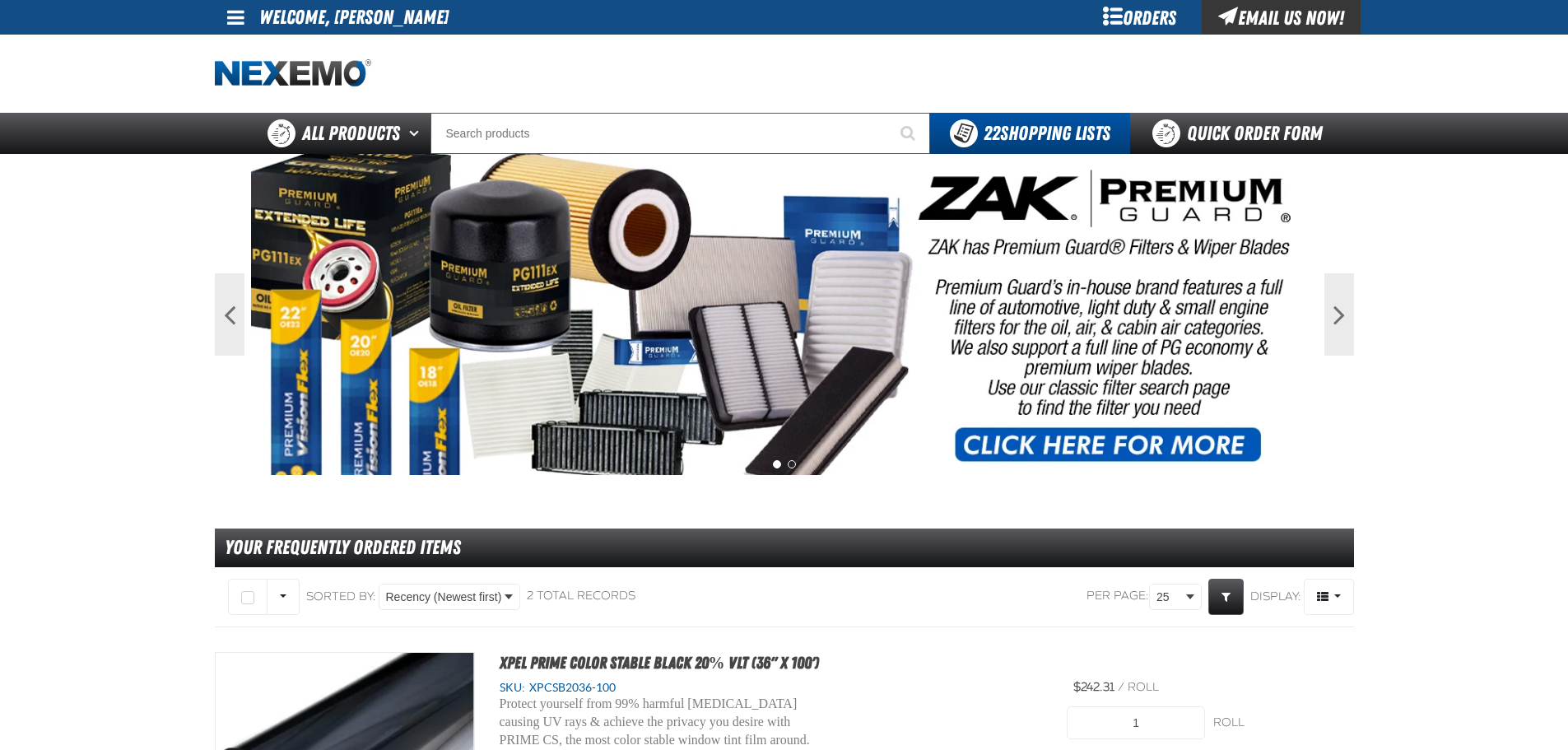
click at [1453, 537] on main "Previous Next 1 2 Your Frequently Ordered Items" at bounding box center [784, 749] width 1568 height 1190
